Goal: Check status

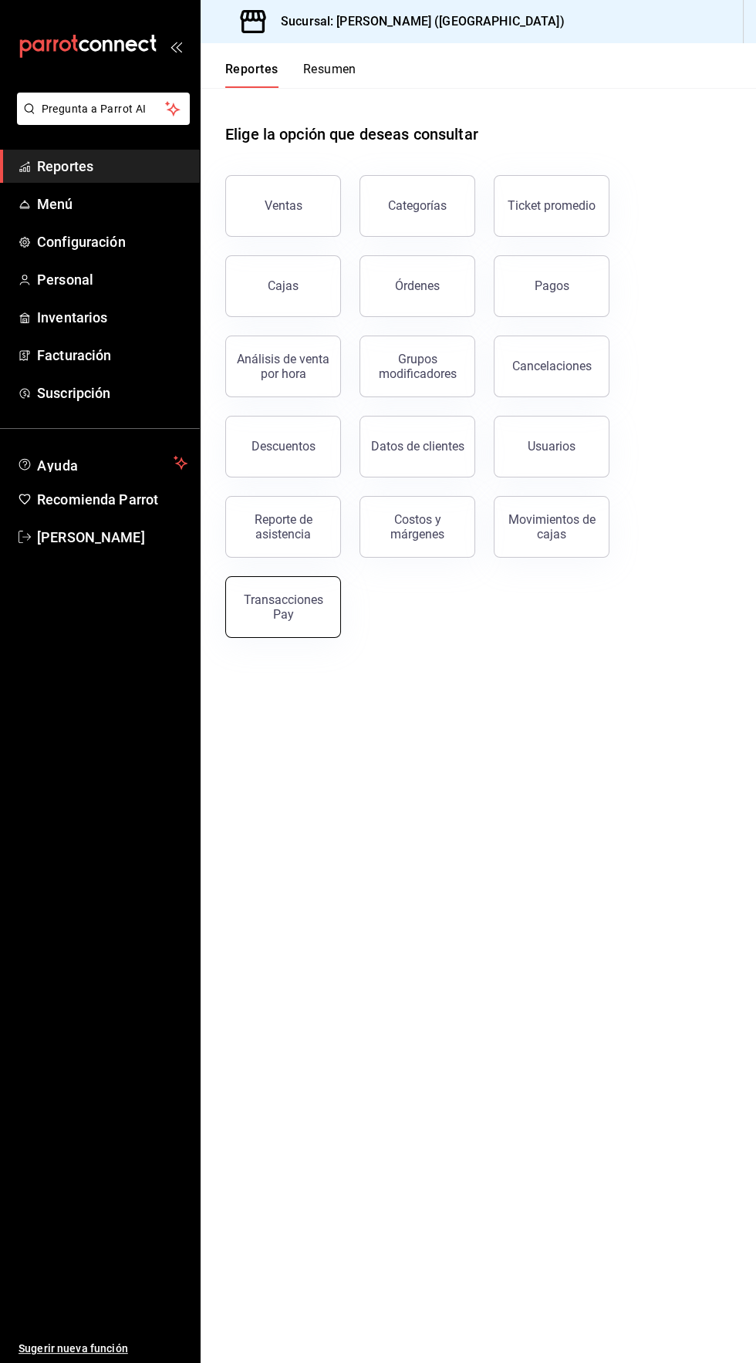
click at [310, 620] on button "Transacciones Pay" at bounding box center [283, 607] width 116 height 62
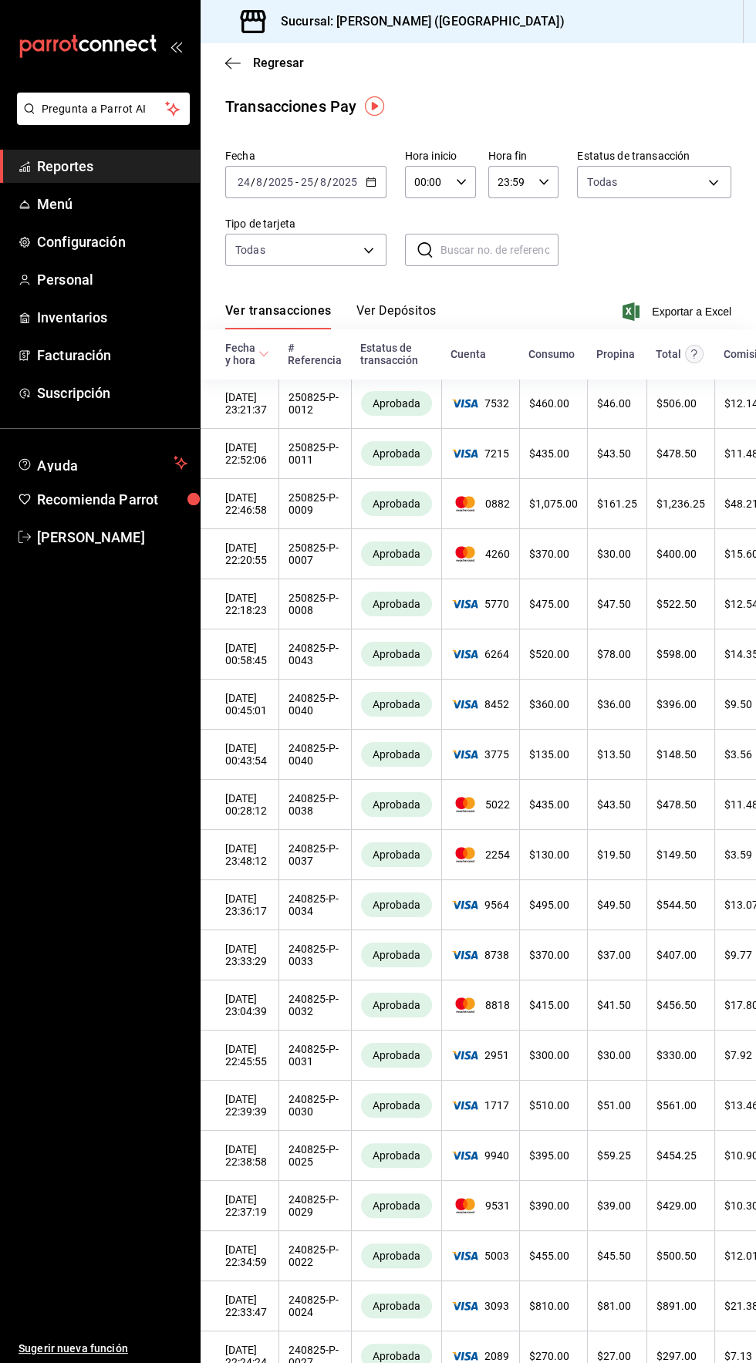
click at [410, 311] on button "Ver Depósitos" at bounding box center [396, 316] width 80 height 26
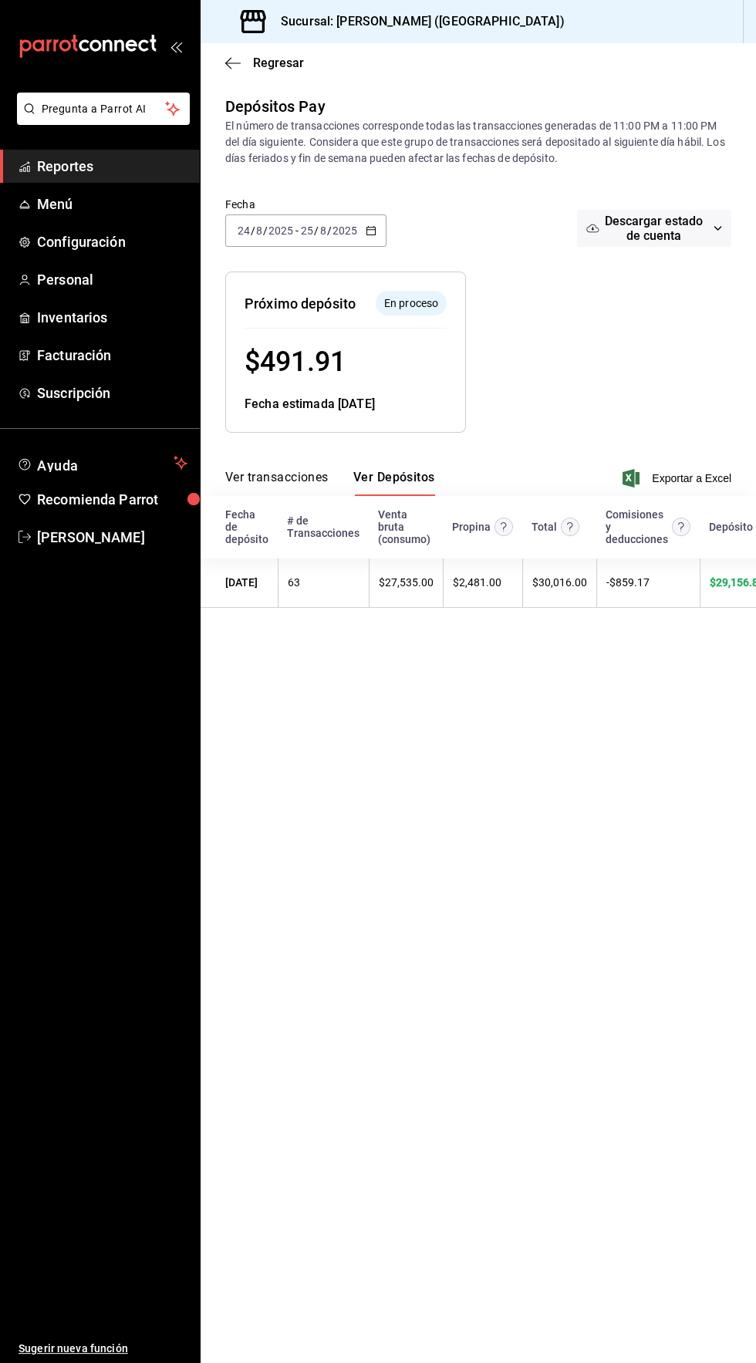
click at [370, 230] on icon "button" at bounding box center [371, 230] width 11 height 11
click at [247, 274] on span "Hoy" at bounding box center [298, 277] width 120 height 16
click at [296, 471] on button "Ver transacciones" at bounding box center [276, 483] width 103 height 26
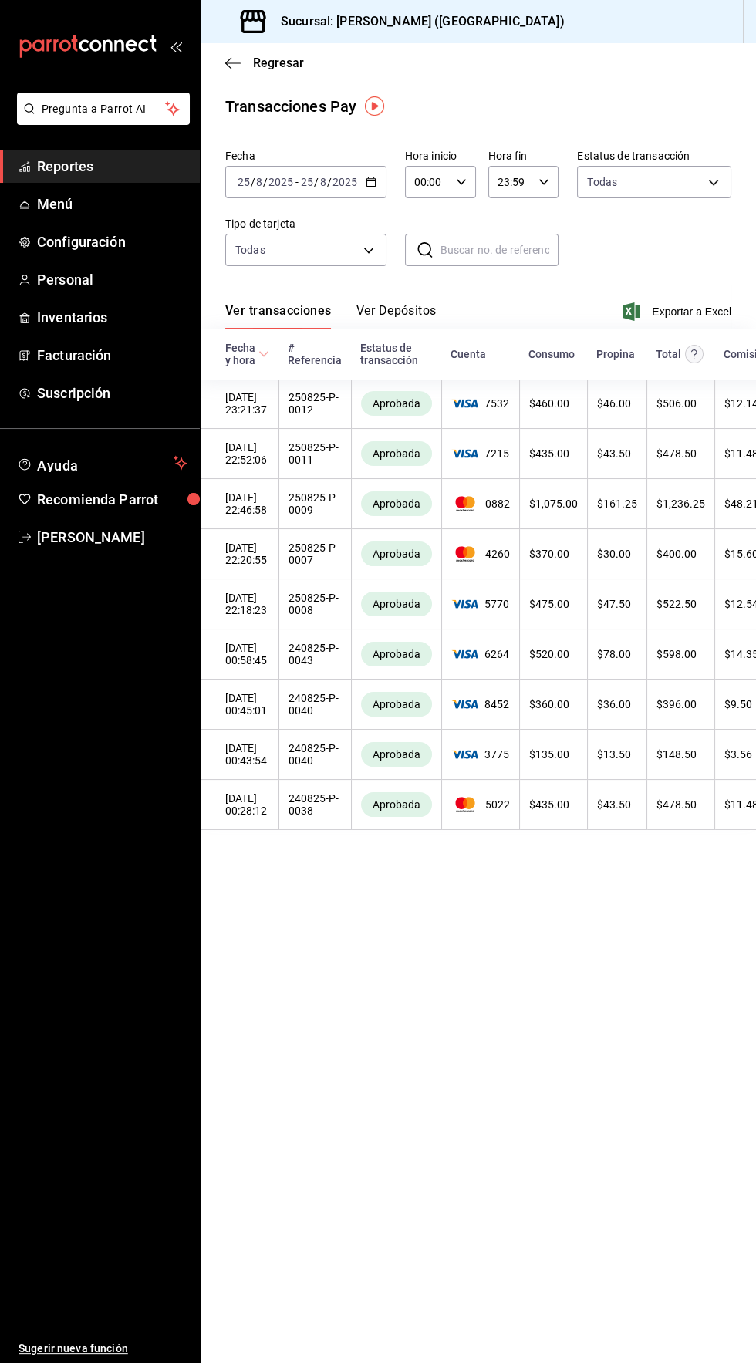
click at [66, 169] on span "Reportes" at bounding box center [112, 166] width 150 height 21
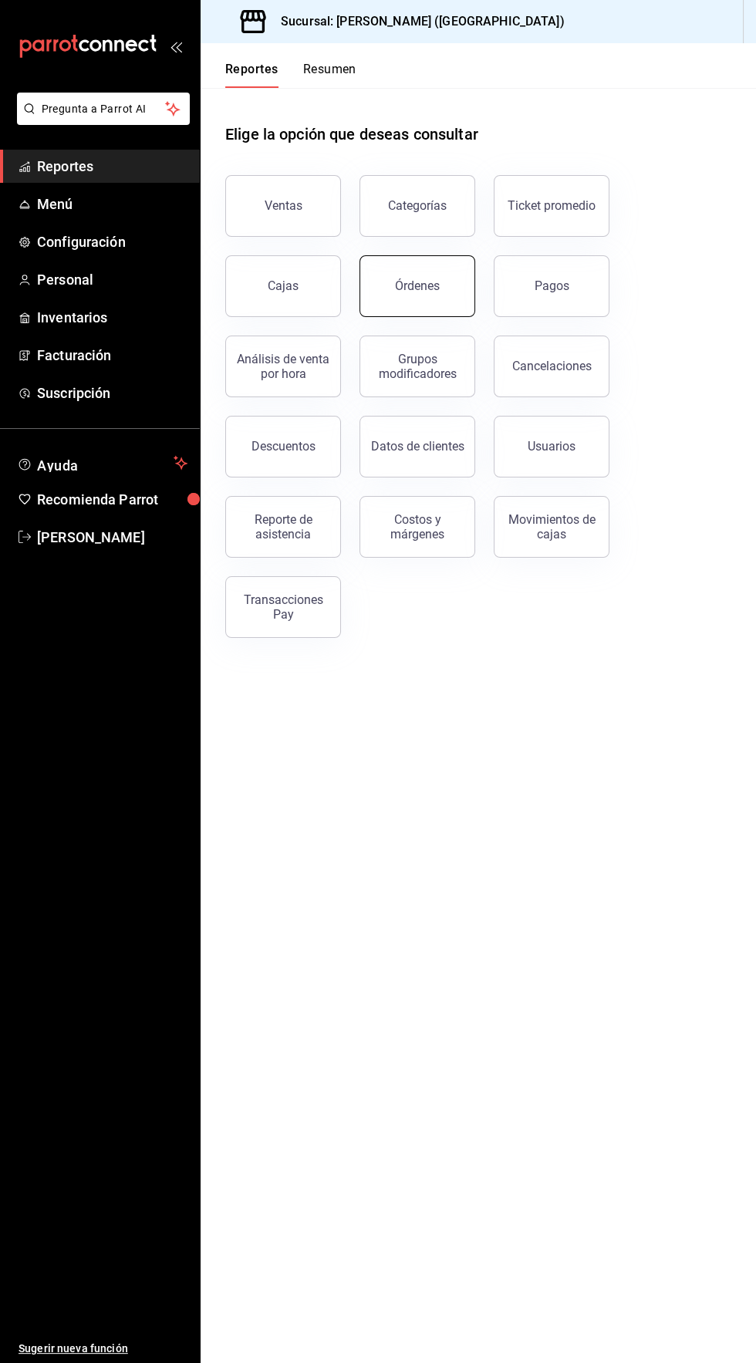
click at [435, 285] on div "Órdenes" at bounding box center [417, 286] width 45 height 15
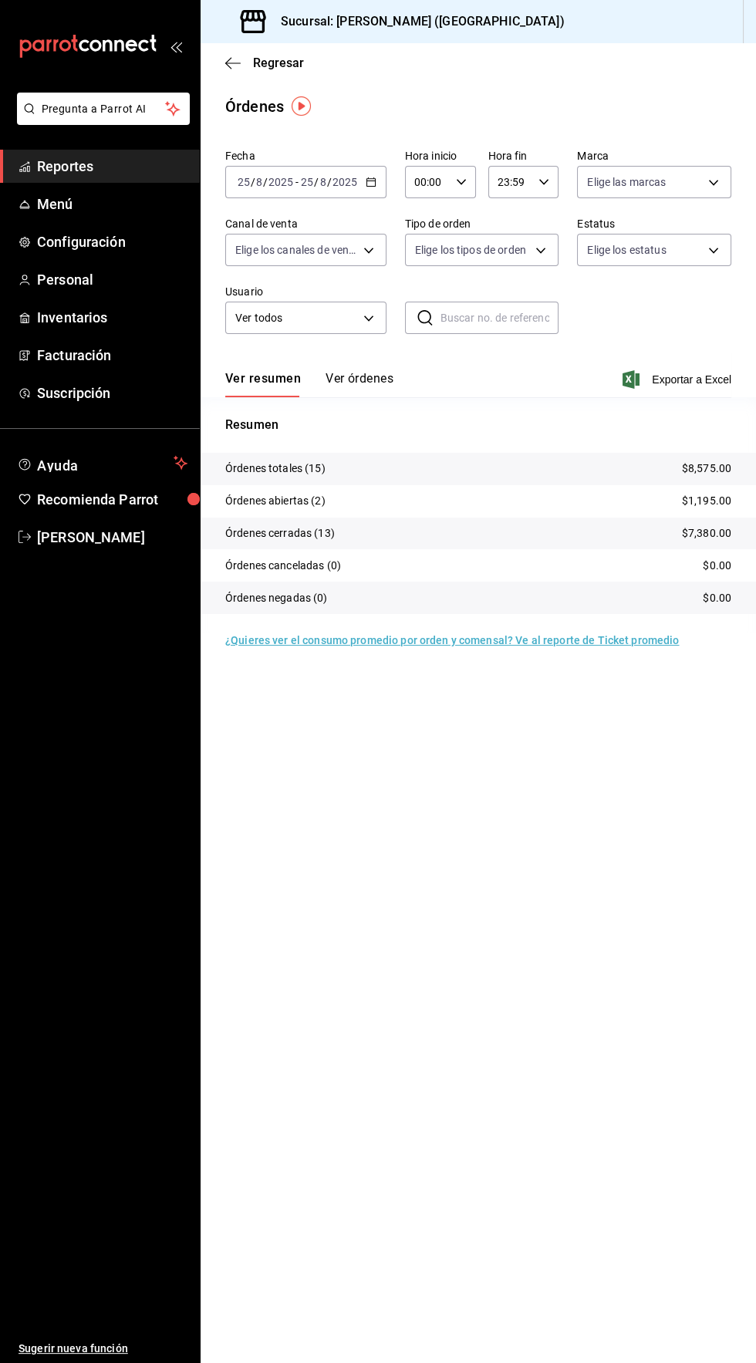
click at [459, 181] on icon "button" at bounding box center [461, 182] width 11 height 11
click at [418, 282] on span "04" at bounding box center [421, 278] width 11 height 12
type input "04:00"
click at [367, 887] on div at bounding box center [378, 681] width 756 height 1363
